Goal: Check status: Check status

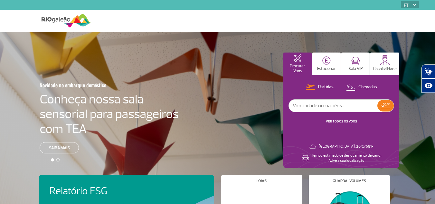
click at [317, 104] on input "text" at bounding box center [333, 106] width 89 height 12
type input "1215"
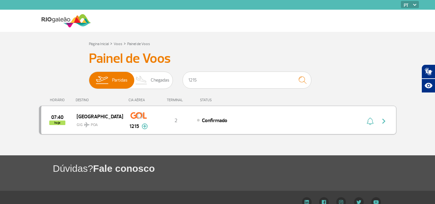
click at [259, 122] on div "Confirmado" at bounding box center [268, 120] width 142 height 7
